Goal: Check status

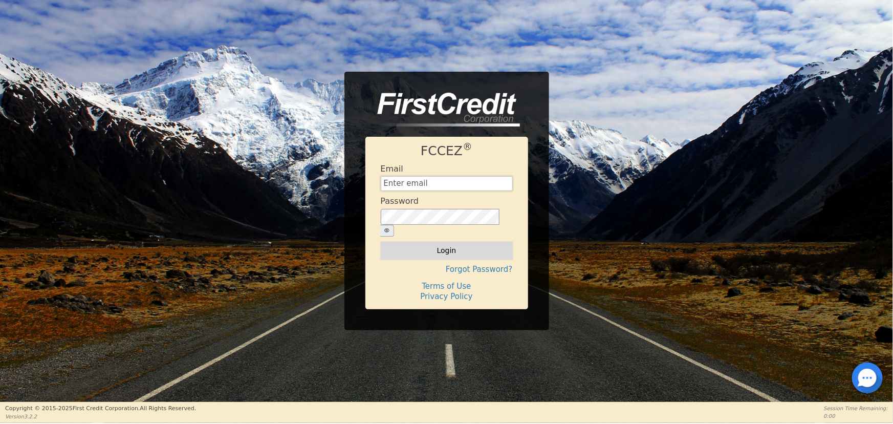
type input "[EMAIL_ADDRESS][DOMAIN_NAME]"
click at [449, 245] on button "Login" at bounding box center [447, 249] width 132 height 17
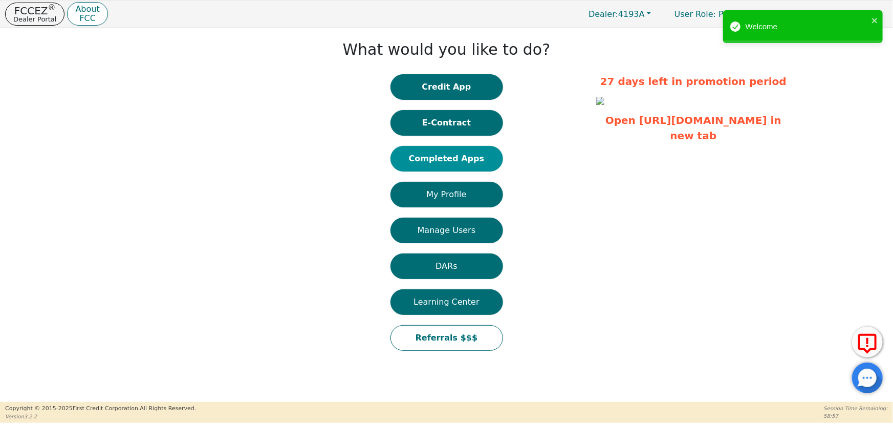
click at [467, 162] on button "Completed Apps" at bounding box center [446, 159] width 113 height 26
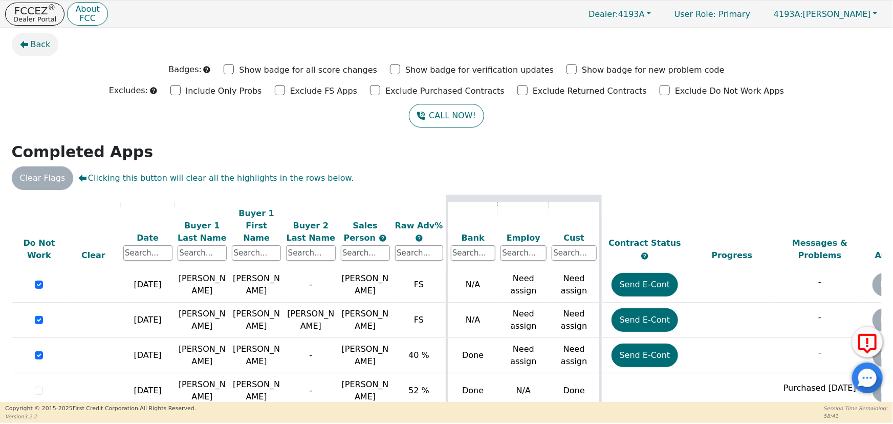
click at [26, 42] on icon "button" at bounding box center [24, 44] width 8 height 8
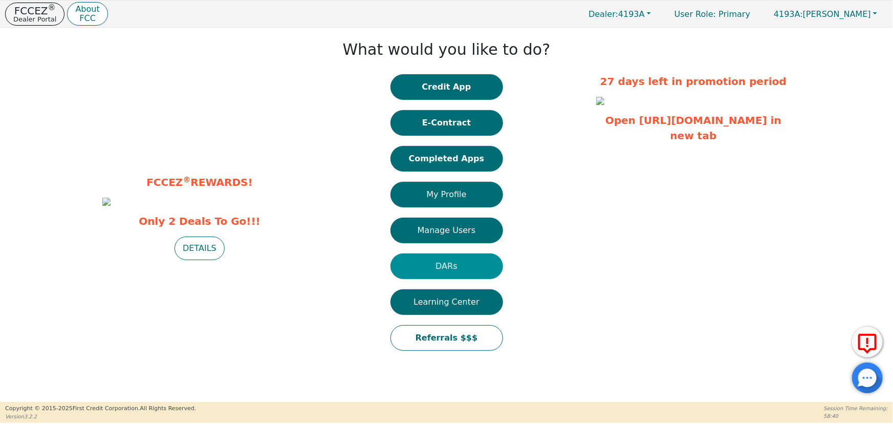
click at [431, 260] on button "DARs" at bounding box center [446, 266] width 113 height 26
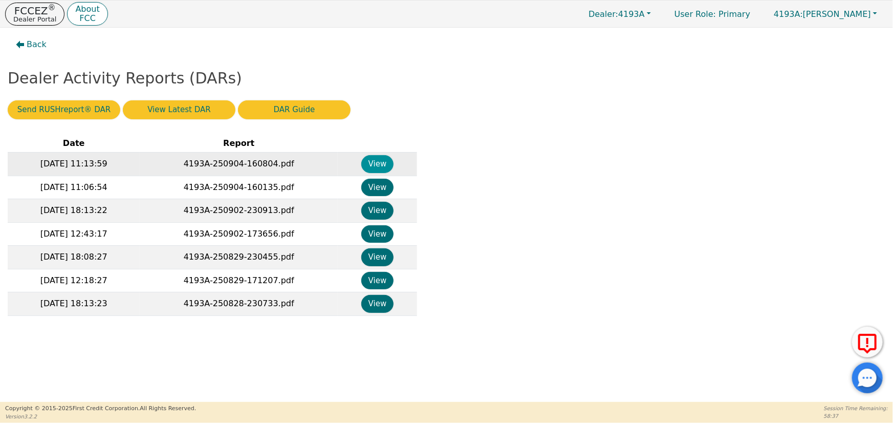
click at [378, 164] on button "View" at bounding box center [377, 164] width 32 height 18
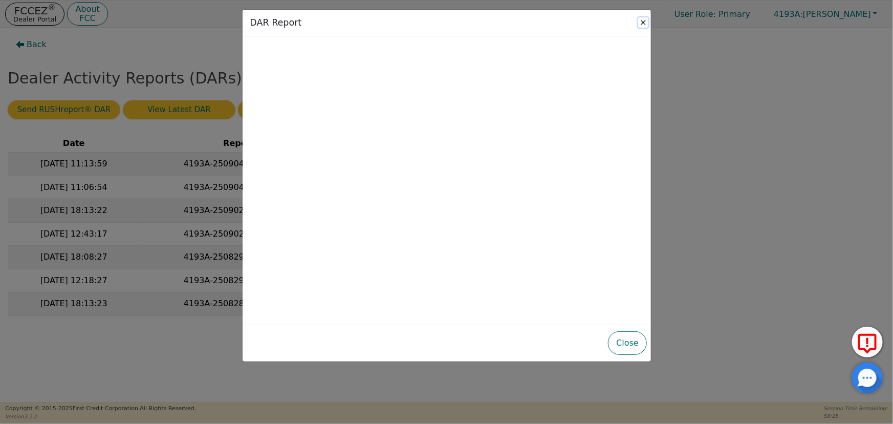
click at [644, 25] on button "Close" at bounding box center [643, 22] width 10 height 10
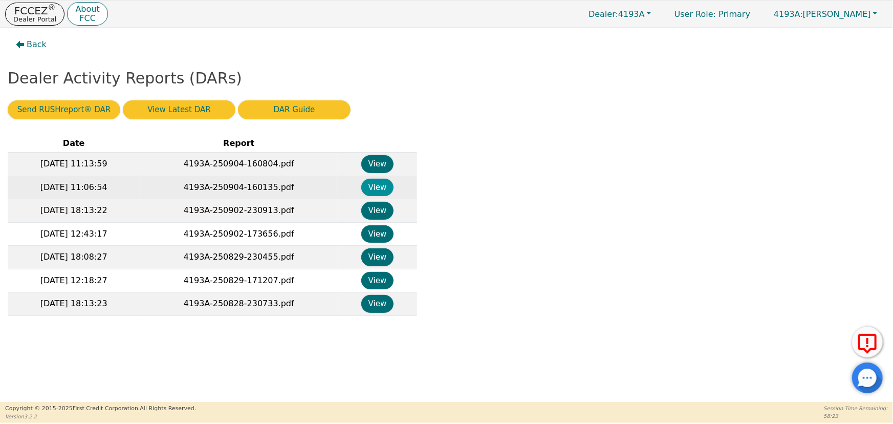
click at [371, 188] on button "View" at bounding box center [377, 188] width 32 height 18
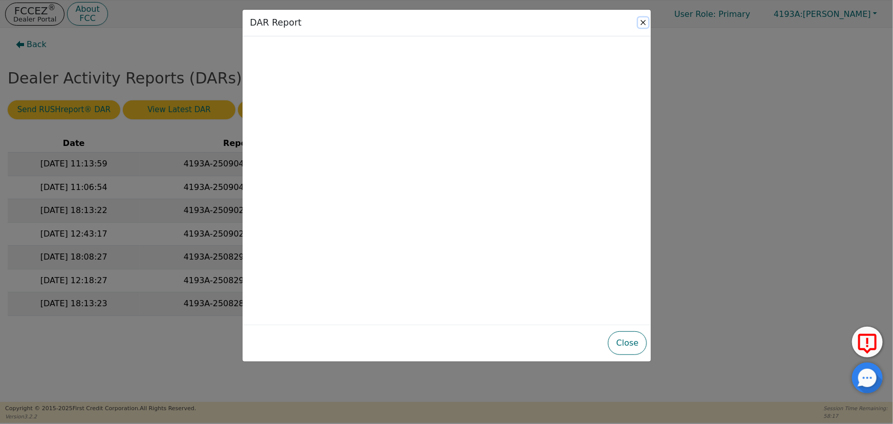
click at [642, 18] on button "Close" at bounding box center [643, 22] width 10 height 10
